Goal: Information Seeking & Learning: Learn about a topic

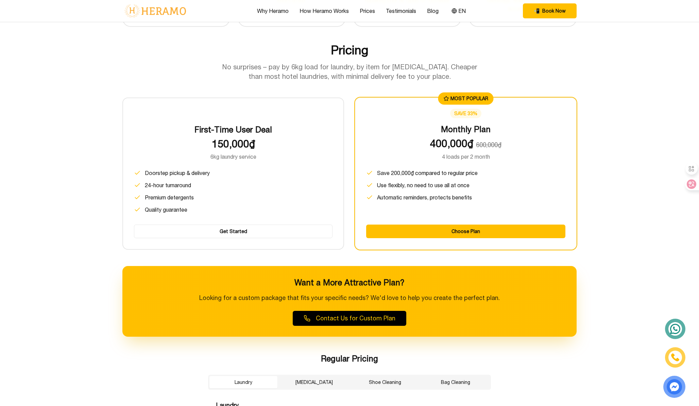
scroll to position [716, 0]
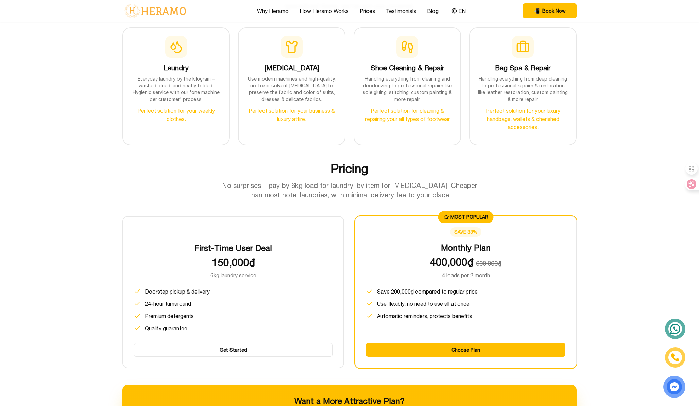
click at [228, 274] on p "6kg laundry service" at bounding box center [233, 275] width 199 height 8
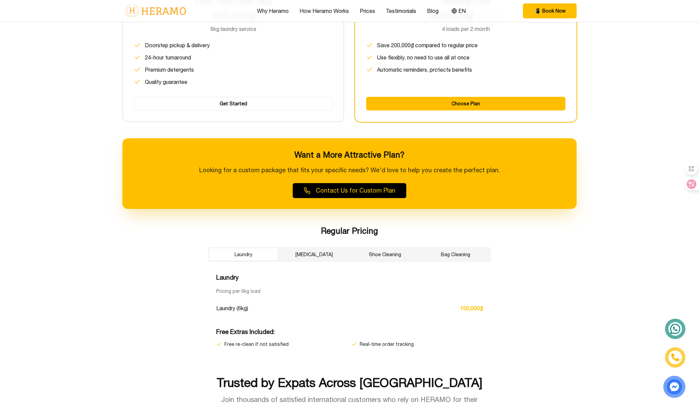
scroll to position [968, 0]
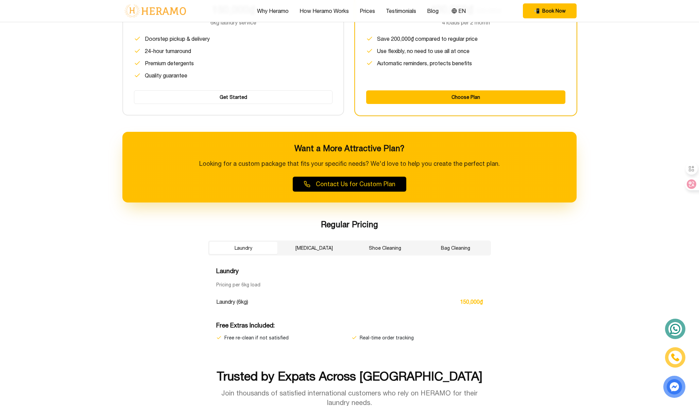
click at [367, 6] on div "Why Heramo How Heramo Works Prices Testimonials Blog EN 📲 Book Now EN" at bounding box center [349, 11] width 454 height 22
click at [367, 10] on link "Prices" at bounding box center [367, 11] width 15 height 8
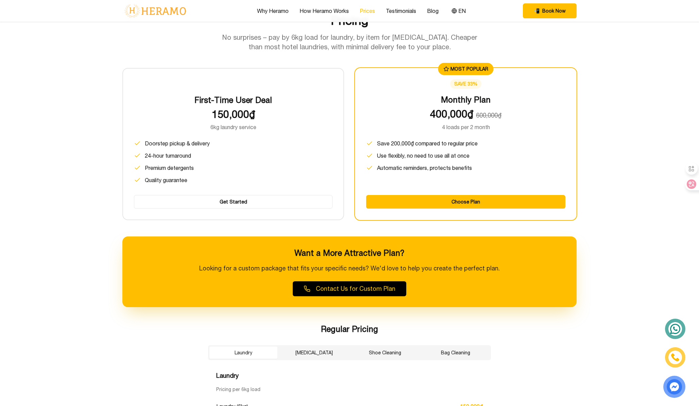
scroll to position [850, 0]
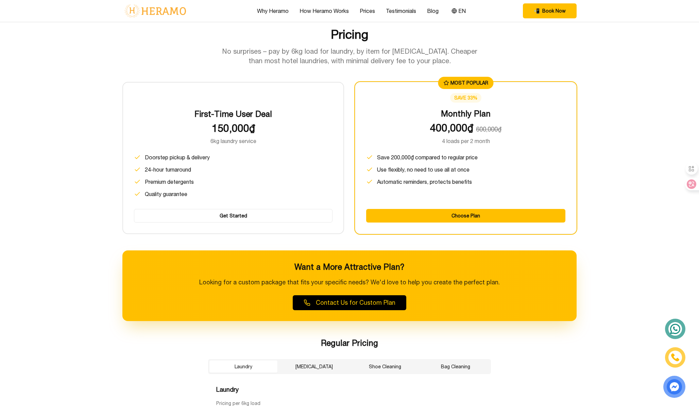
click at [350, 55] on p "No surprises – pay by 6kg load for laundry, by item for [MEDICAL_DATA]. Cheaper…" at bounding box center [349, 56] width 261 height 19
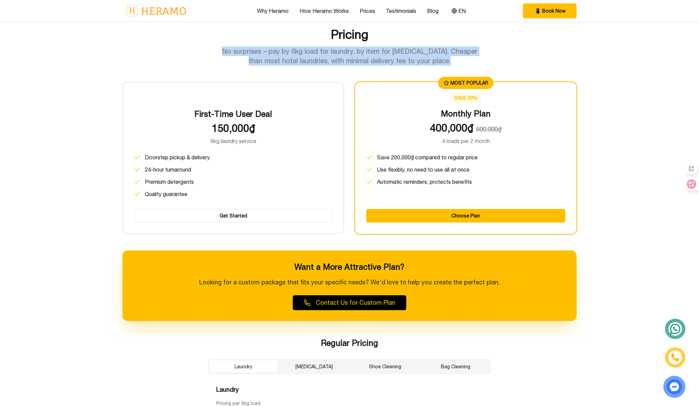
click at [350, 59] on p "No surprises – pay by 6kg load for laundry, by item for [MEDICAL_DATA]. Cheaper…" at bounding box center [349, 56] width 261 height 19
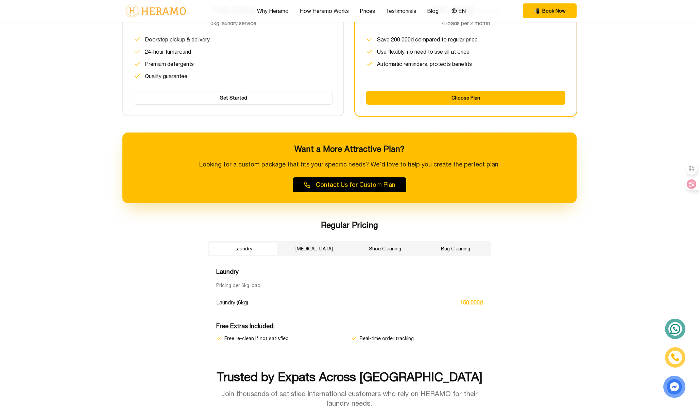
scroll to position [971, 0]
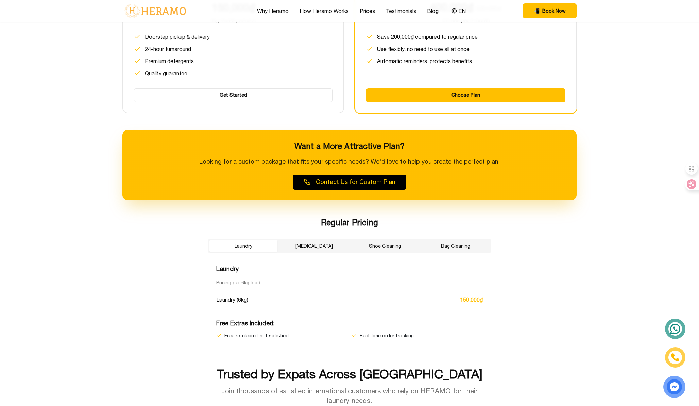
click at [322, 245] on button "[MEDICAL_DATA]" at bounding box center [314, 246] width 68 height 12
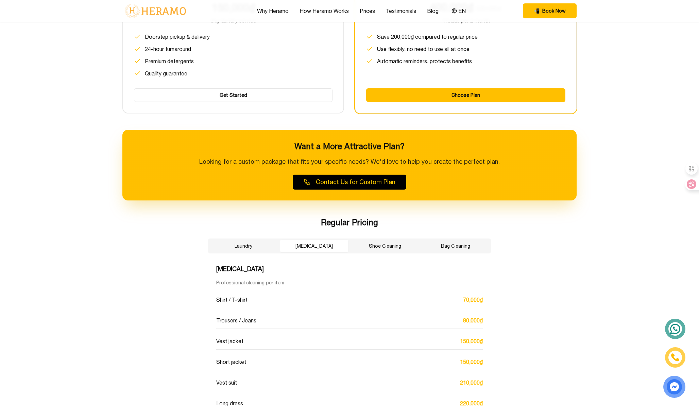
click at [261, 250] on button "Laundry" at bounding box center [243, 246] width 68 height 12
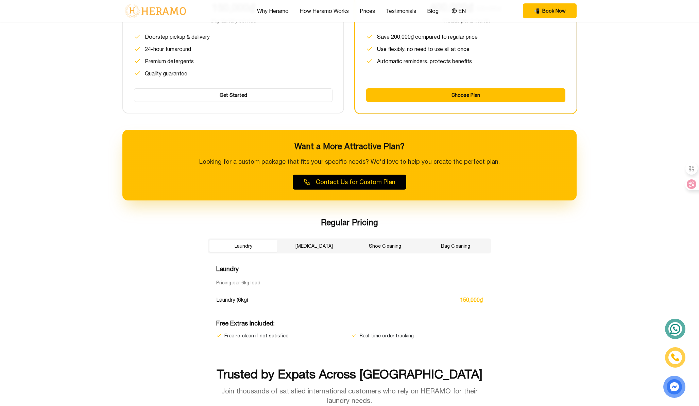
click at [363, 250] on button "Shoe Cleaning" at bounding box center [385, 246] width 68 height 12
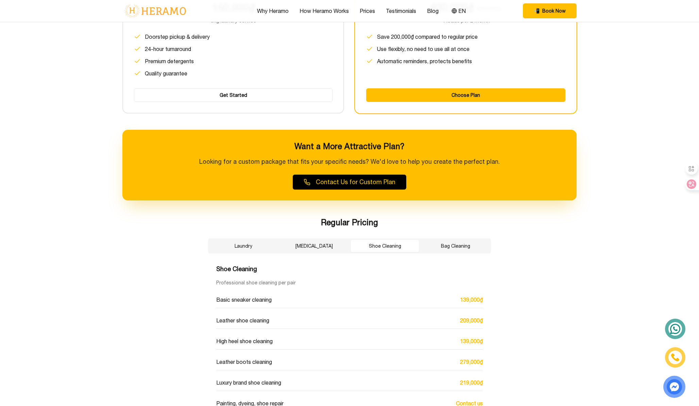
click at [450, 251] on button "Bag Cleaning" at bounding box center [456, 246] width 68 height 12
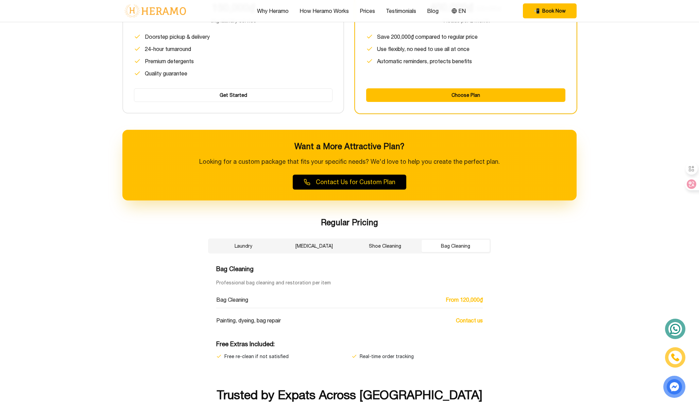
click at [236, 242] on button "Laundry" at bounding box center [243, 246] width 68 height 12
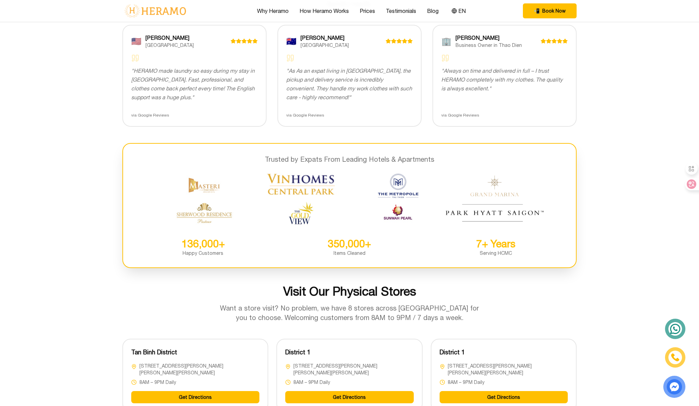
scroll to position [1559, 0]
